Goal: Task Accomplishment & Management: Use online tool/utility

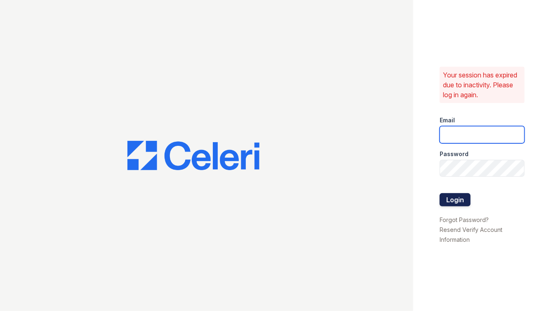
type input "[EMAIL_ADDRESS][DOMAIN_NAME]"
click at [453, 200] on button "Login" at bounding box center [454, 199] width 31 height 13
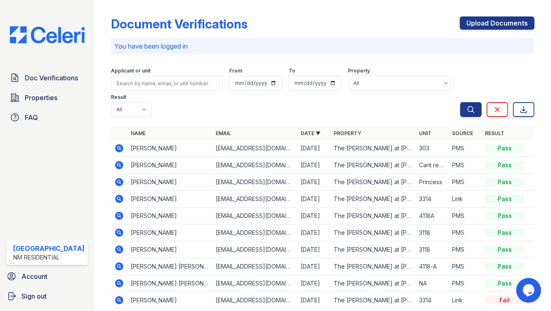
click at [117, 197] on icon at bounding box center [118, 198] width 2 height 2
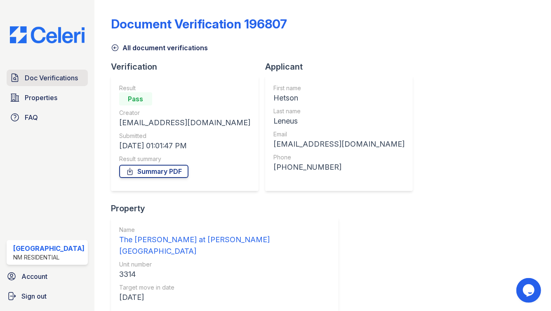
click at [38, 79] on span "Doc Verifications" at bounding box center [51, 78] width 53 height 10
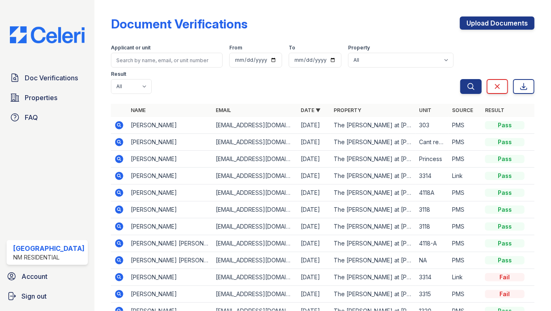
click at [115, 155] on icon at bounding box center [119, 159] width 8 height 8
click at [38, 99] on span "Properties" at bounding box center [41, 98] width 33 height 10
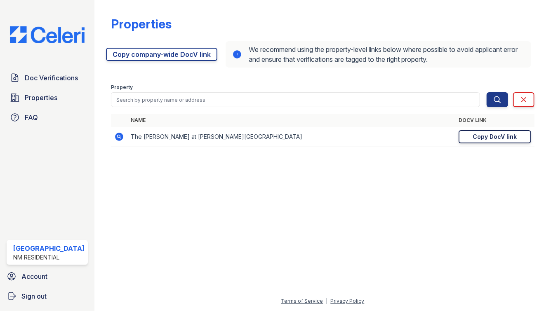
click at [480, 138] on div "Copy DocV link" at bounding box center [495, 137] width 44 height 8
click at [36, 99] on span "Properties" at bounding box center [41, 98] width 33 height 10
click at [32, 79] on span "Doc Verifications" at bounding box center [51, 78] width 53 height 10
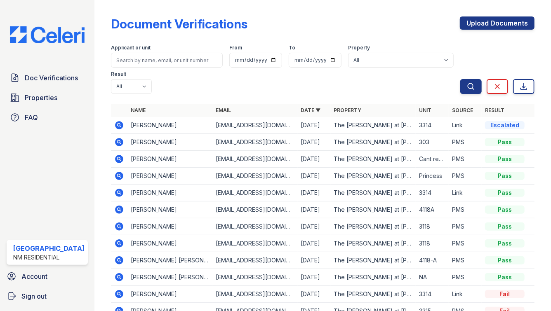
click at [115, 121] on icon at bounding box center [119, 125] width 8 height 8
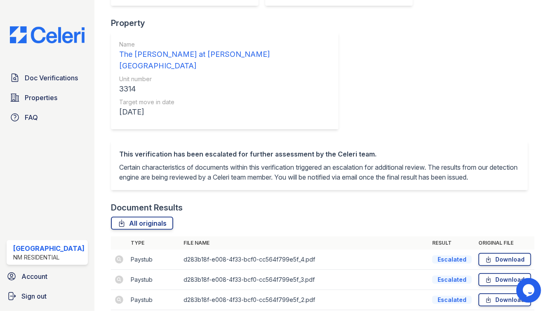
scroll to position [187, 0]
